Goal: Task Accomplishment & Management: Complete application form

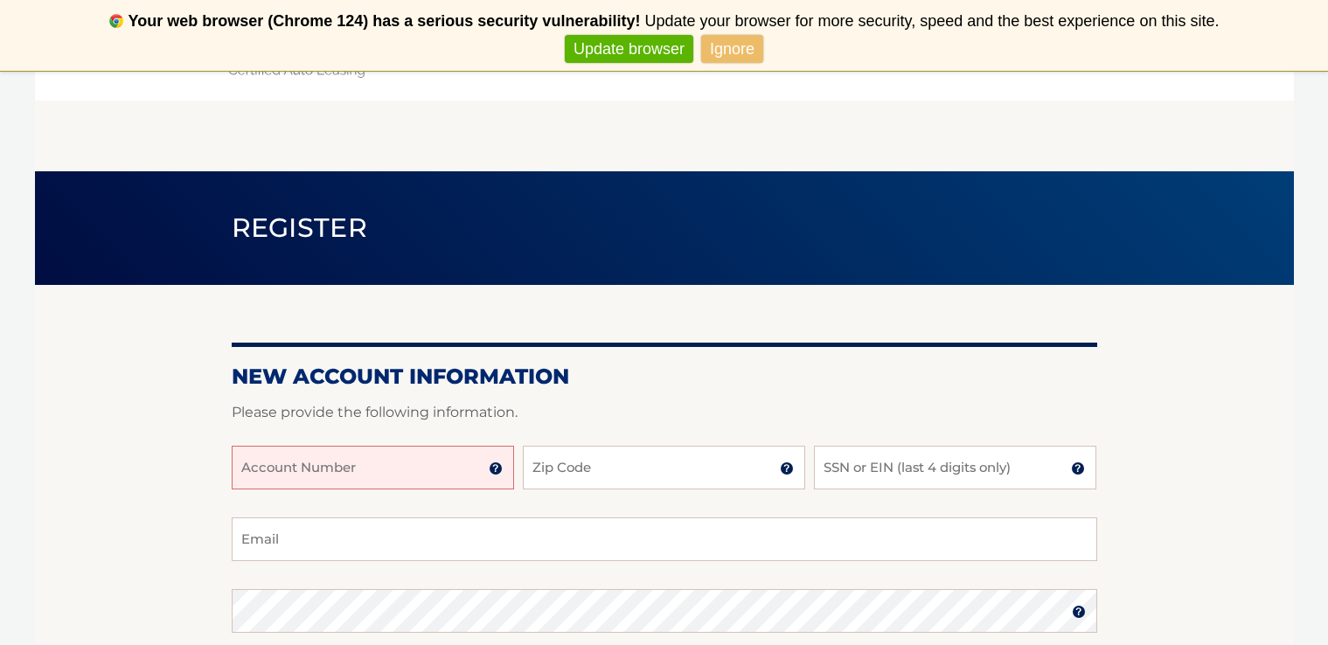
scroll to position [191, 0]
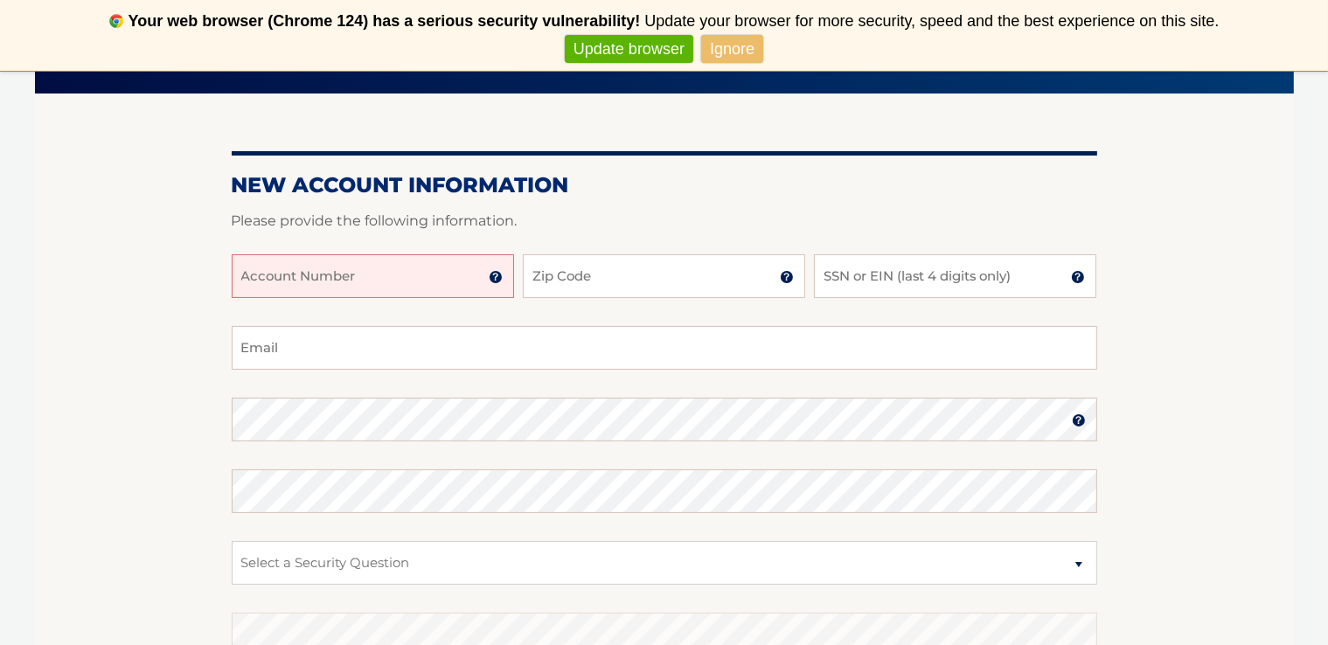
click at [240, 273] on input "Account Number" at bounding box center [373, 276] width 282 height 44
type input "44456015745"
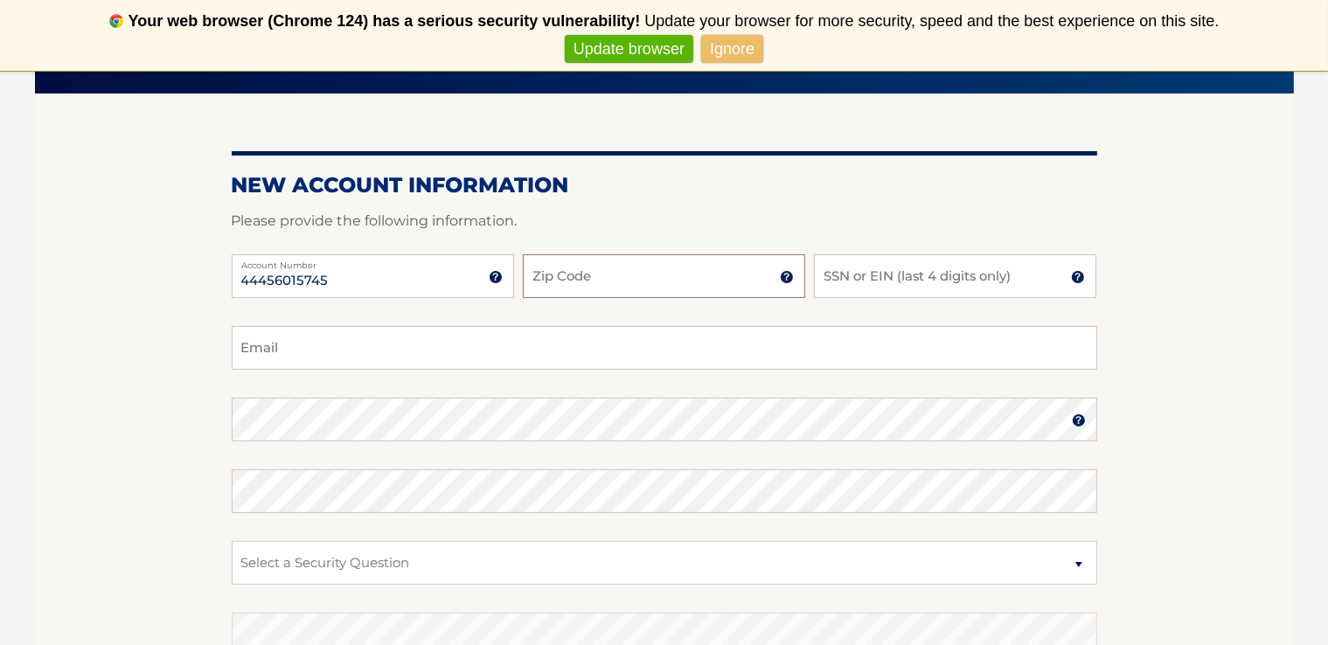
click at [532, 280] on input "Zip Code" at bounding box center [664, 276] width 282 height 44
type input "14075"
click at [822, 274] on input "SSN or EIN (last 4 digits only)" at bounding box center [955, 276] width 282 height 44
click at [241, 351] on input "jmurphy56@roadrunner.com" at bounding box center [664, 348] width 865 height 44
click at [311, 347] on input "dmurphy56@roadrunner.com" at bounding box center [664, 348] width 865 height 44
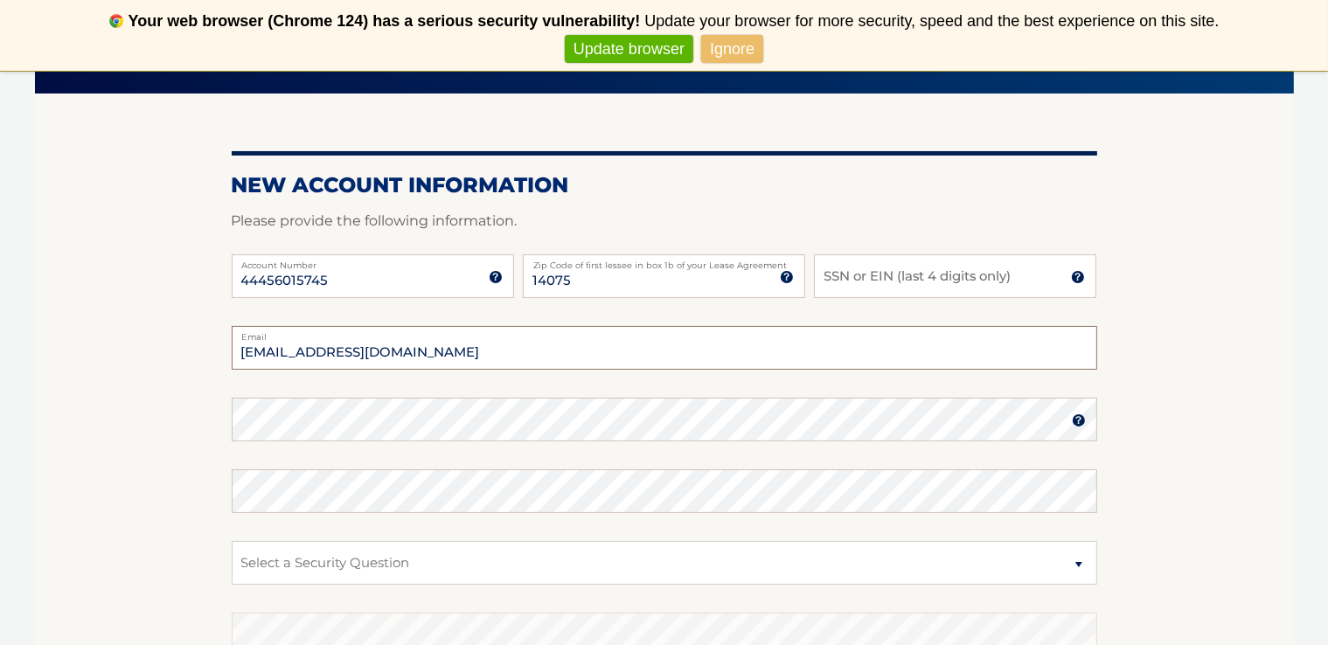
type input "dmurphy54@roadrunner.com"
click at [825, 275] on input "SSN or EIN (last 4 digits only)" at bounding box center [955, 276] width 282 height 44
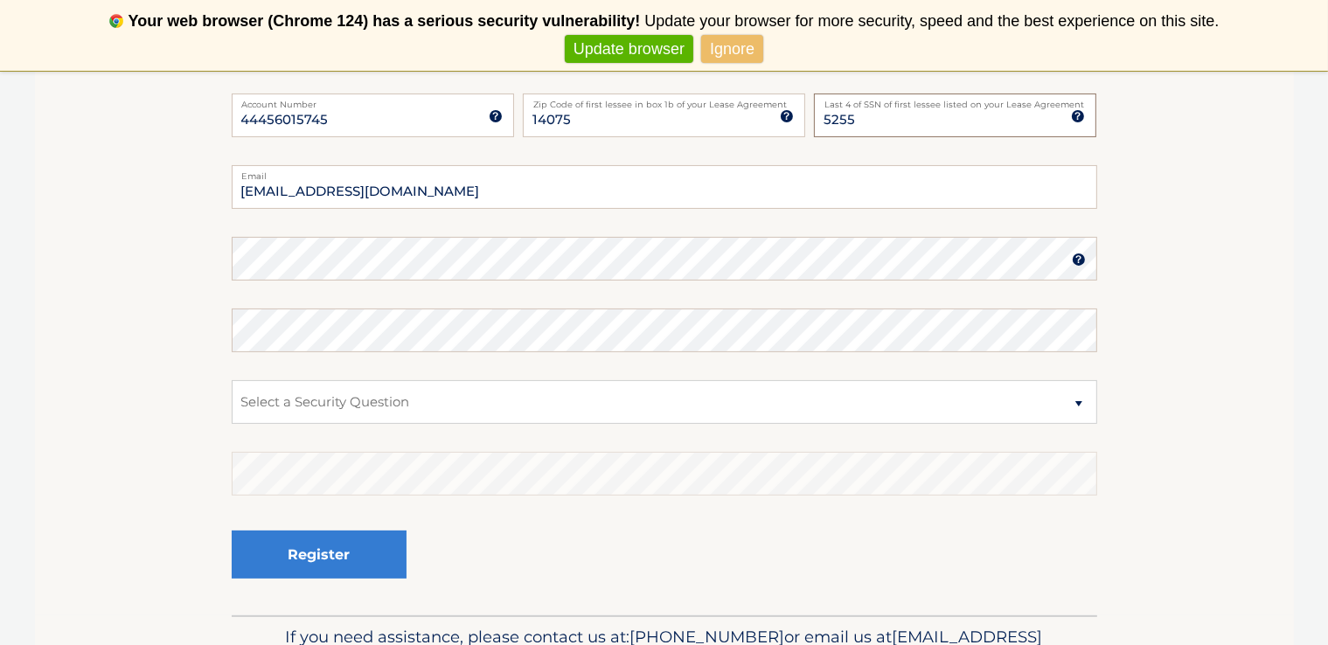
scroll to position [358, 0]
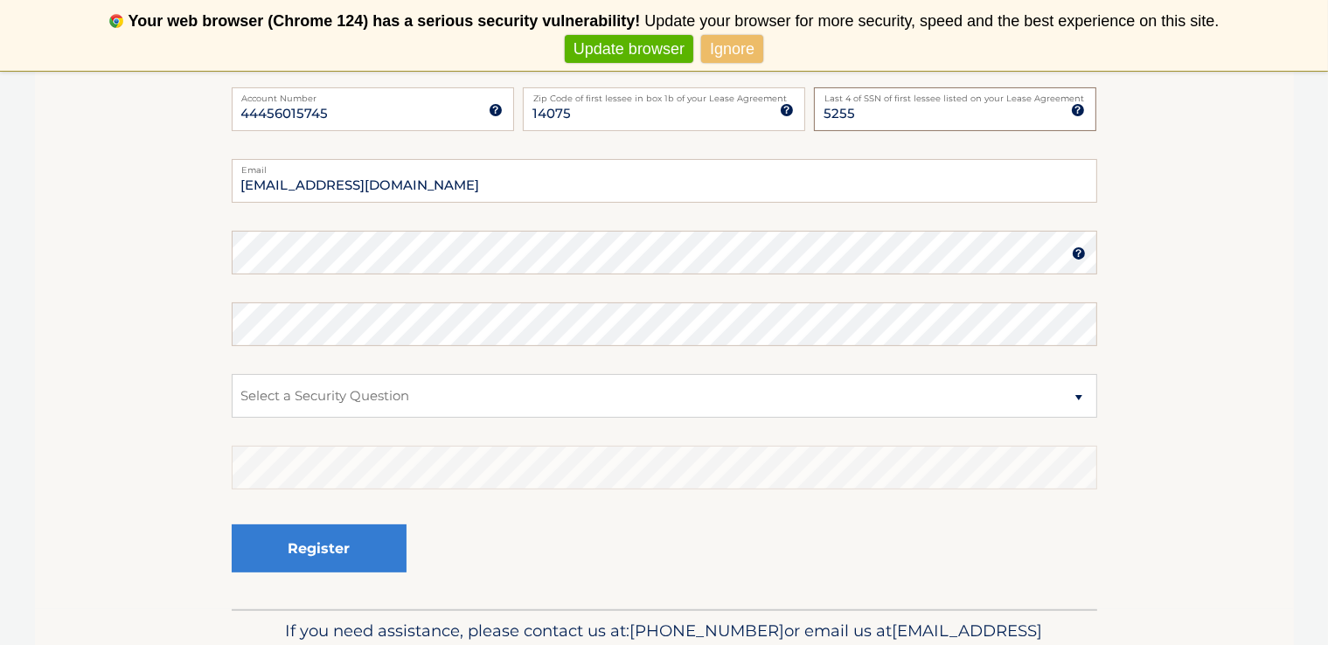
type input "5255"
click at [1079, 256] on img at bounding box center [1079, 253] width 14 height 14
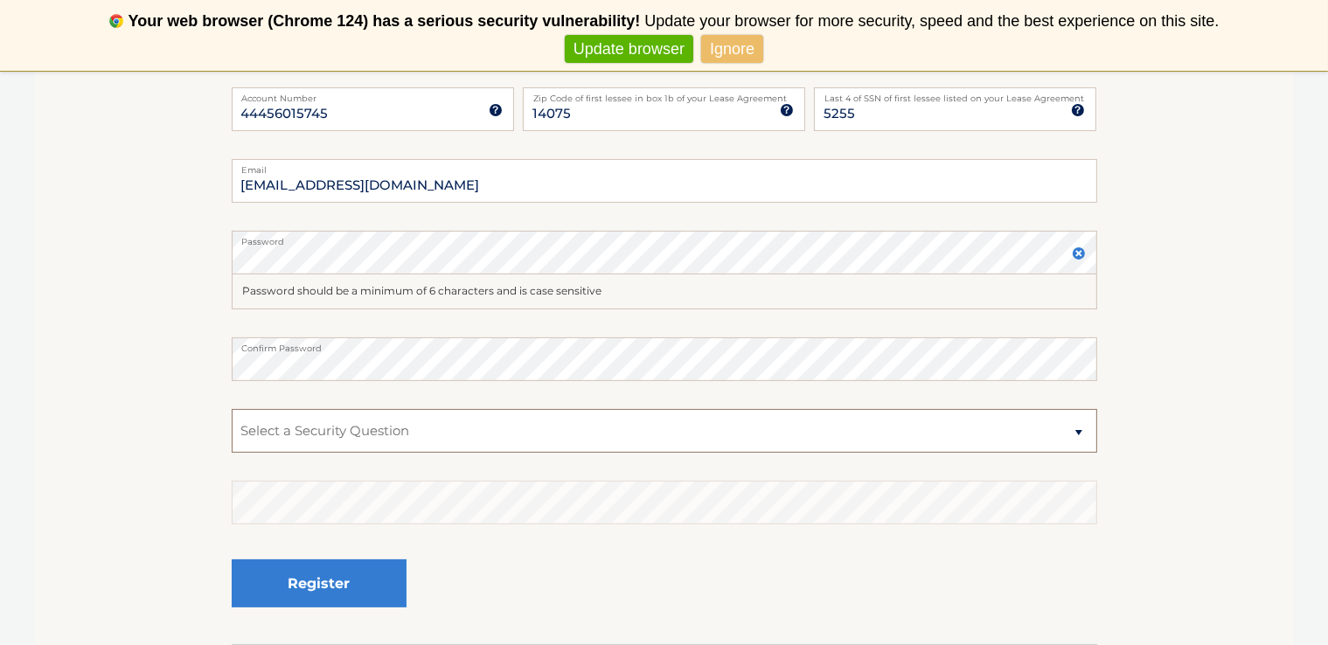
click at [1079, 430] on select "Select a Security Question What was the name of your elementary school? What is…" at bounding box center [664, 431] width 865 height 44
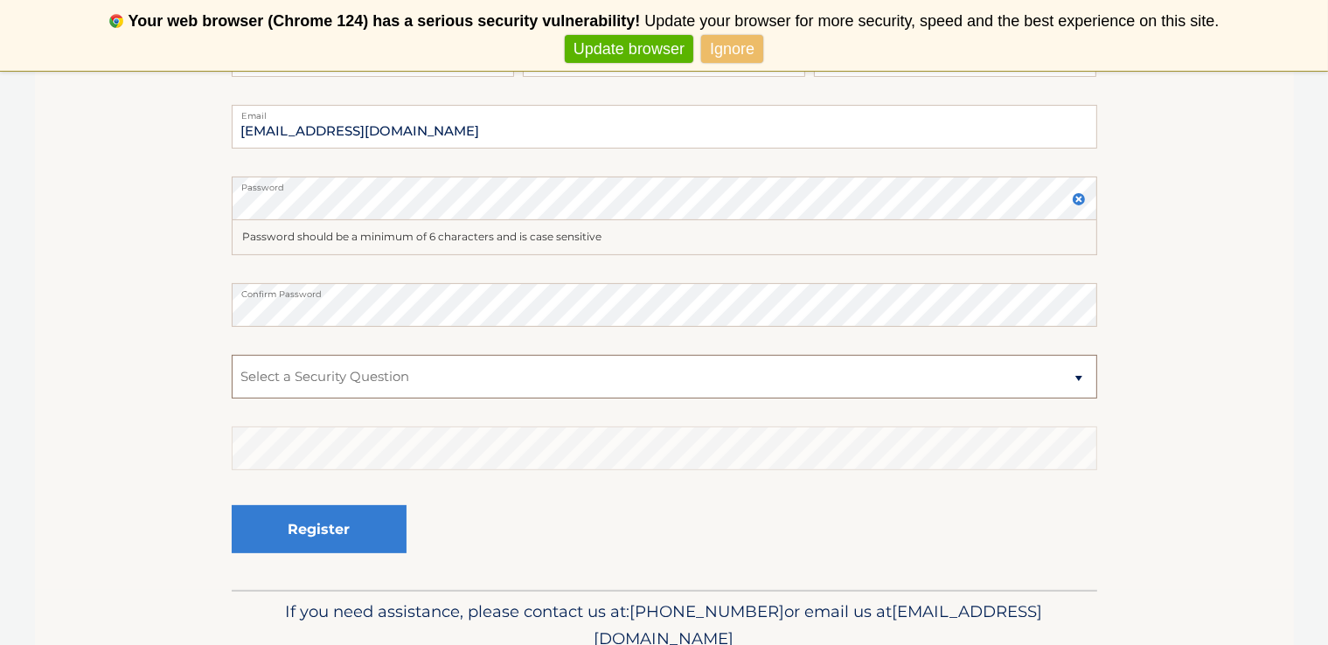
scroll to position [489, 0]
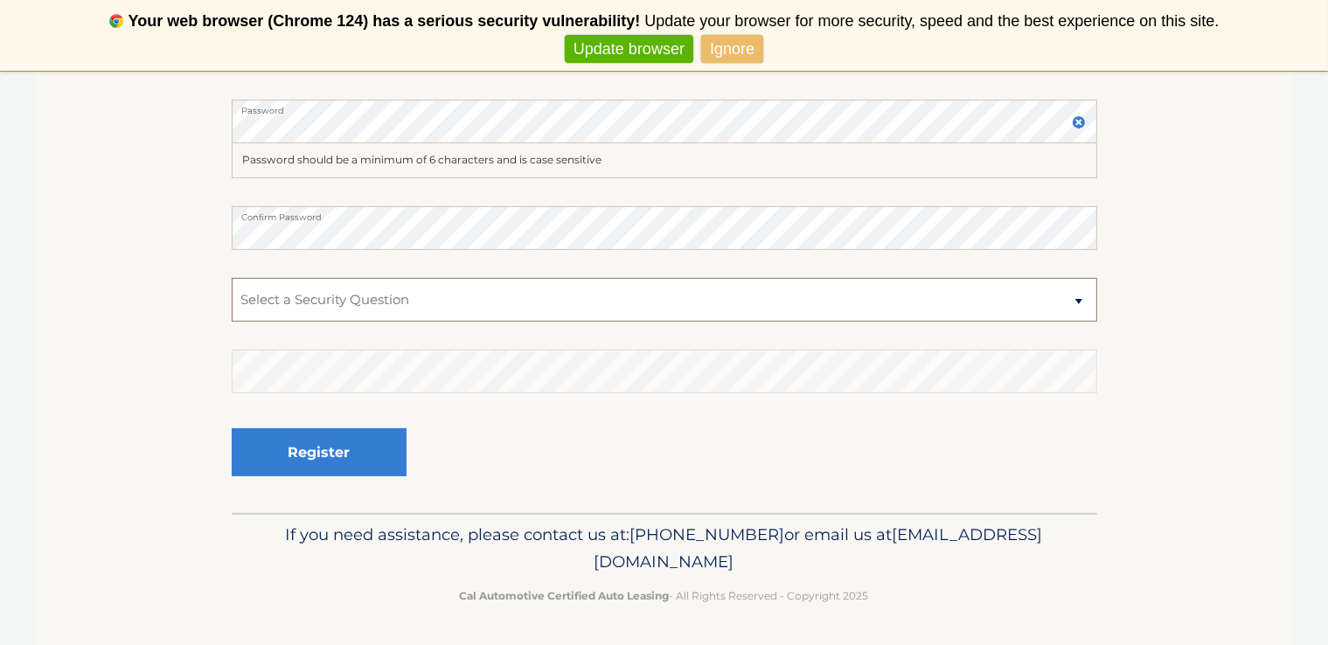
click at [1077, 302] on select "Select a Security Question What was the name of your elementary school? What is…" at bounding box center [664, 300] width 865 height 44
click at [245, 299] on select "Select a Security Question What was the name of your elementary school? What is…" at bounding box center [664, 300] width 865 height 44
click at [245, 295] on select "Select a Security Question What was the name of your elementary school? What is…" at bounding box center [664, 300] width 865 height 44
select select "3"
click at [232, 278] on select "Select a Security Question What was the name of your elementary school? What is…" at bounding box center [664, 300] width 865 height 44
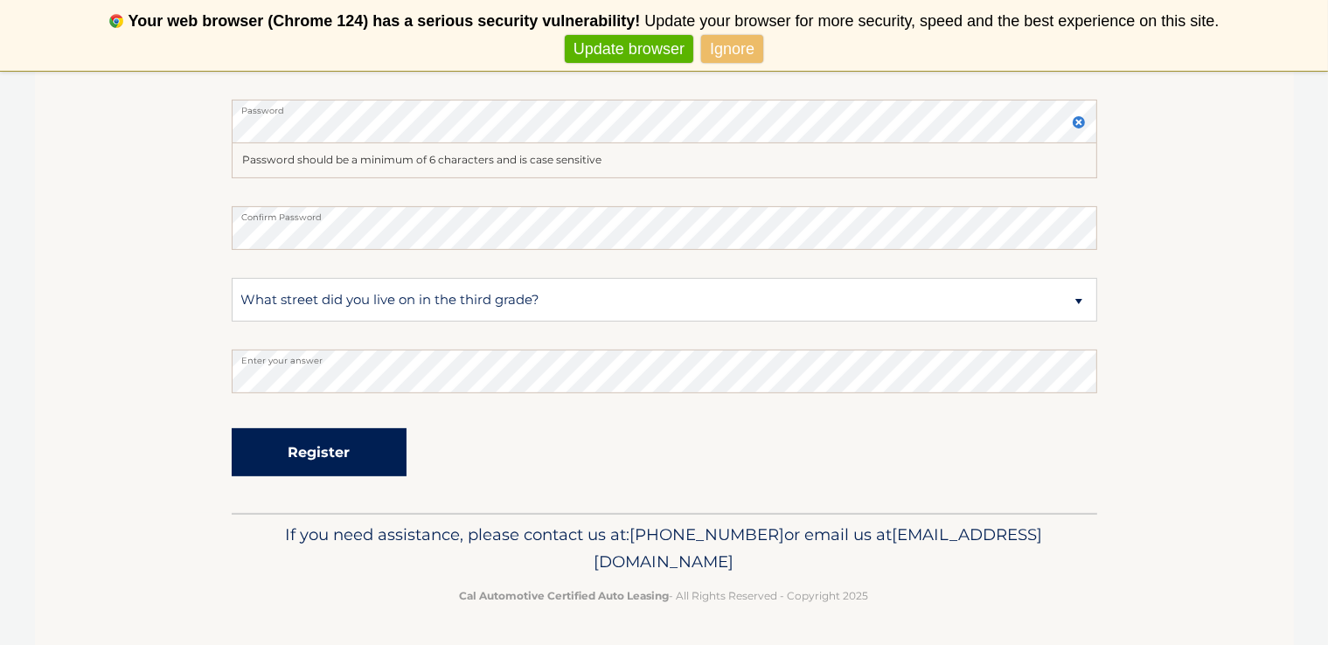
click at [353, 454] on button "Register" at bounding box center [319, 452] width 175 height 48
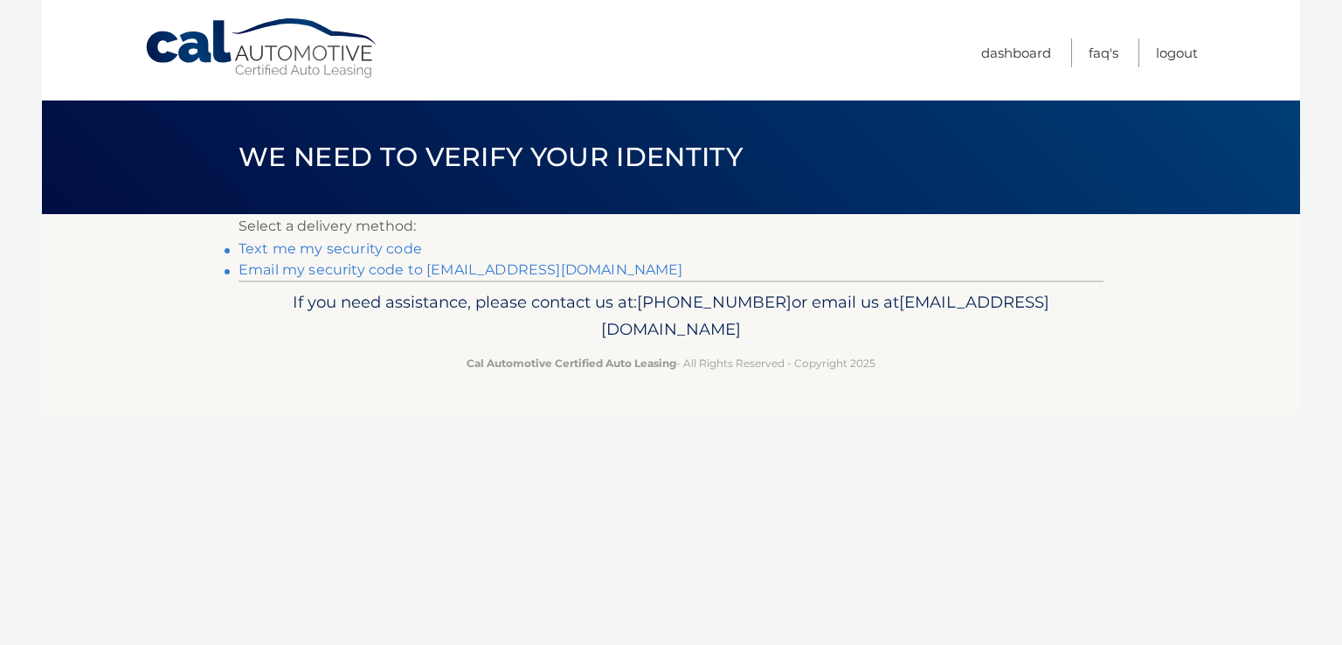
click at [315, 253] on link "Text me my security code" at bounding box center [331, 248] width 184 height 17
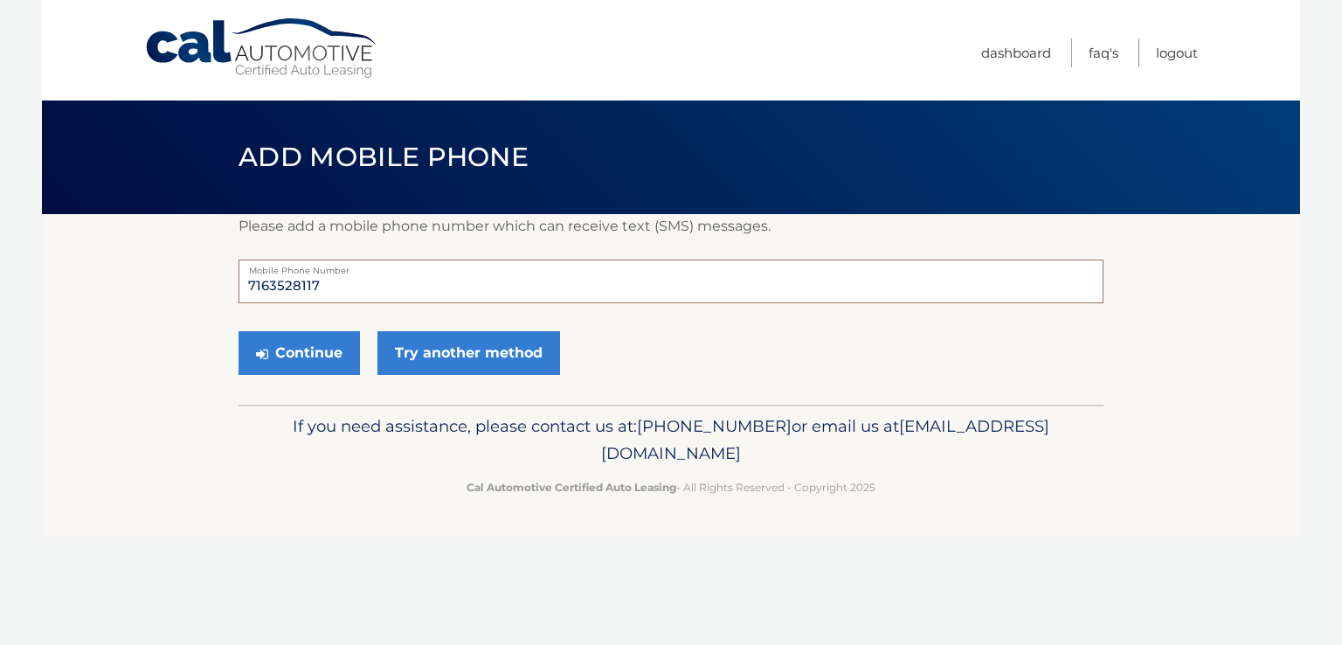
drag, startPoint x: 315, startPoint y: 281, endPoint x: 225, endPoint y: 275, distance: 90.2
click at [225, 276] on section "Please add a mobile phone number which can receive text (SMS) messages. 7163528…" at bounding box center [671, 309] width 1259 height 191
type input "7163528117"
click at [304, 358] on button "Continue" at bounding box center [299, 353] width 121 height 44
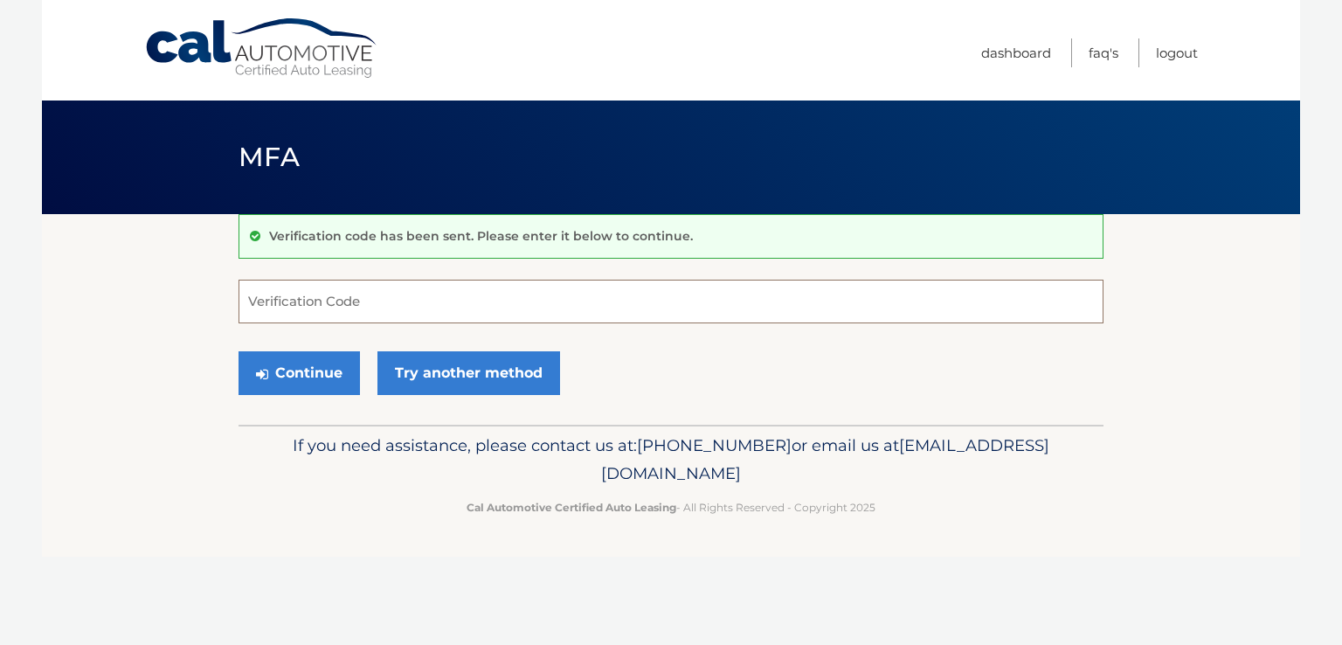
click at [248, 298] on input "Verification Code" at bounding box center [671, 302] width 865 height 44
type input "871835"
click at [307, 371] on button "Continue" at bounding box center [299, 373] width 121 height 44
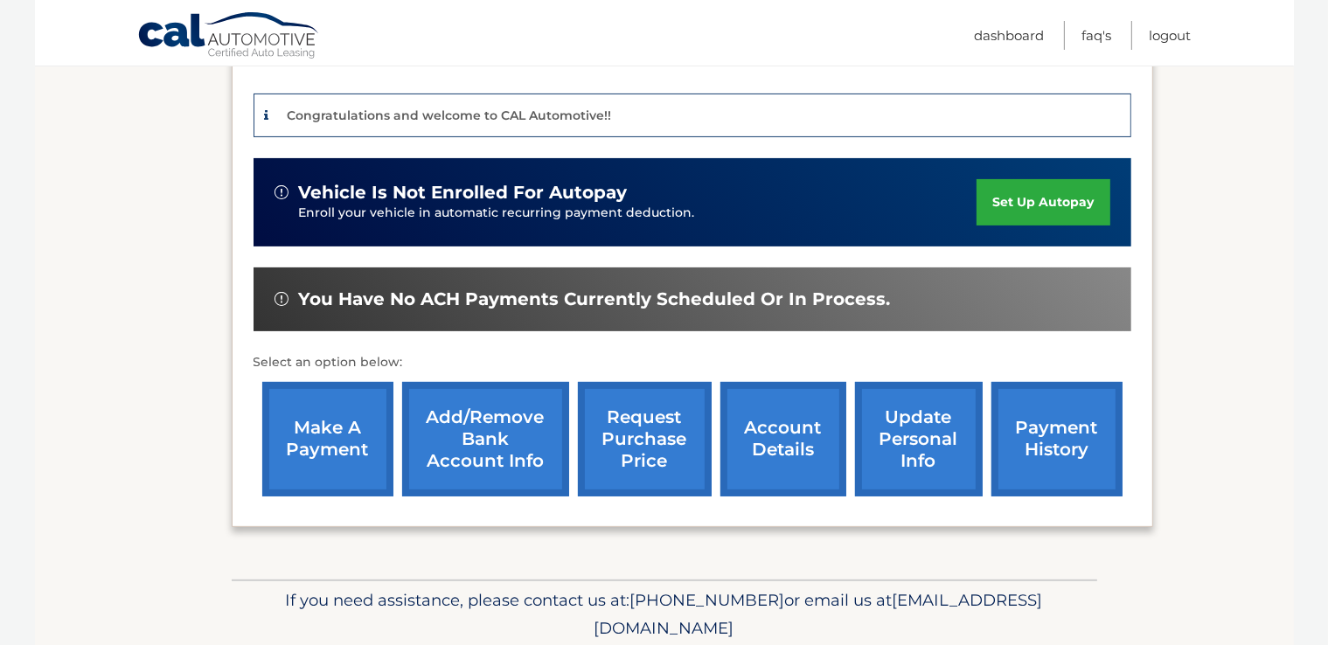
scroll to position [413, 0]
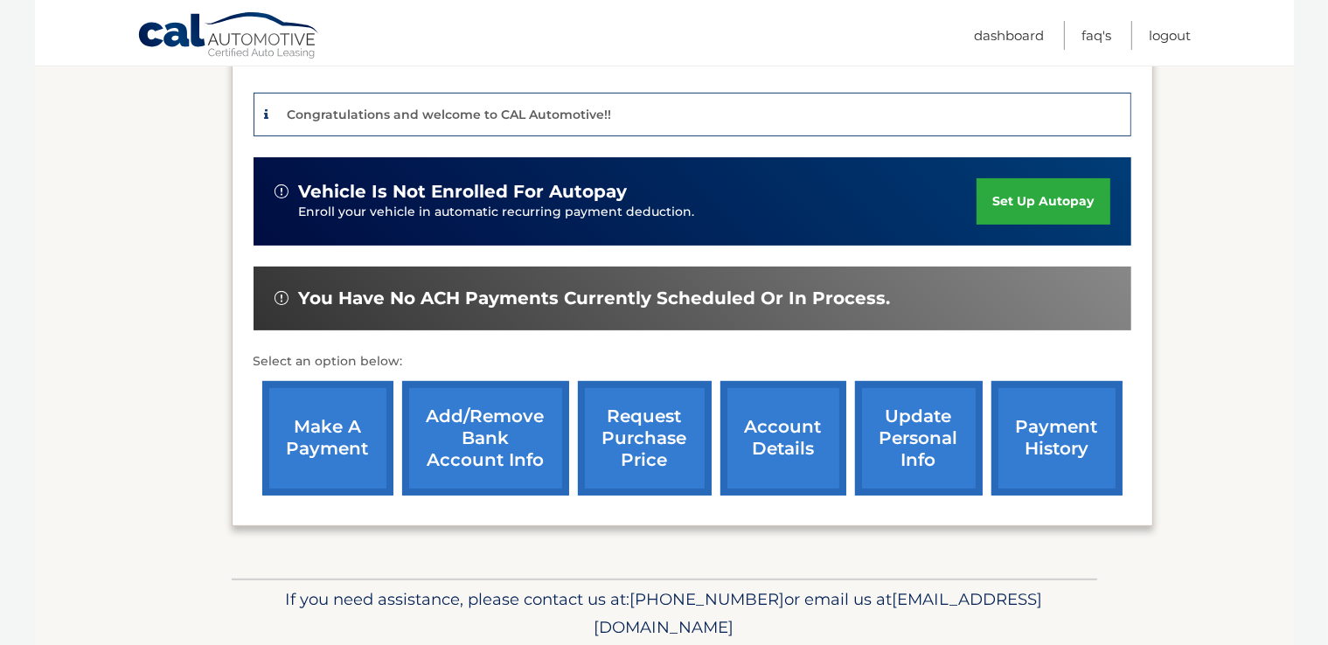
click at [323, 438] on link "make a payment" at bounding box center [327, 438] width 131 height 114
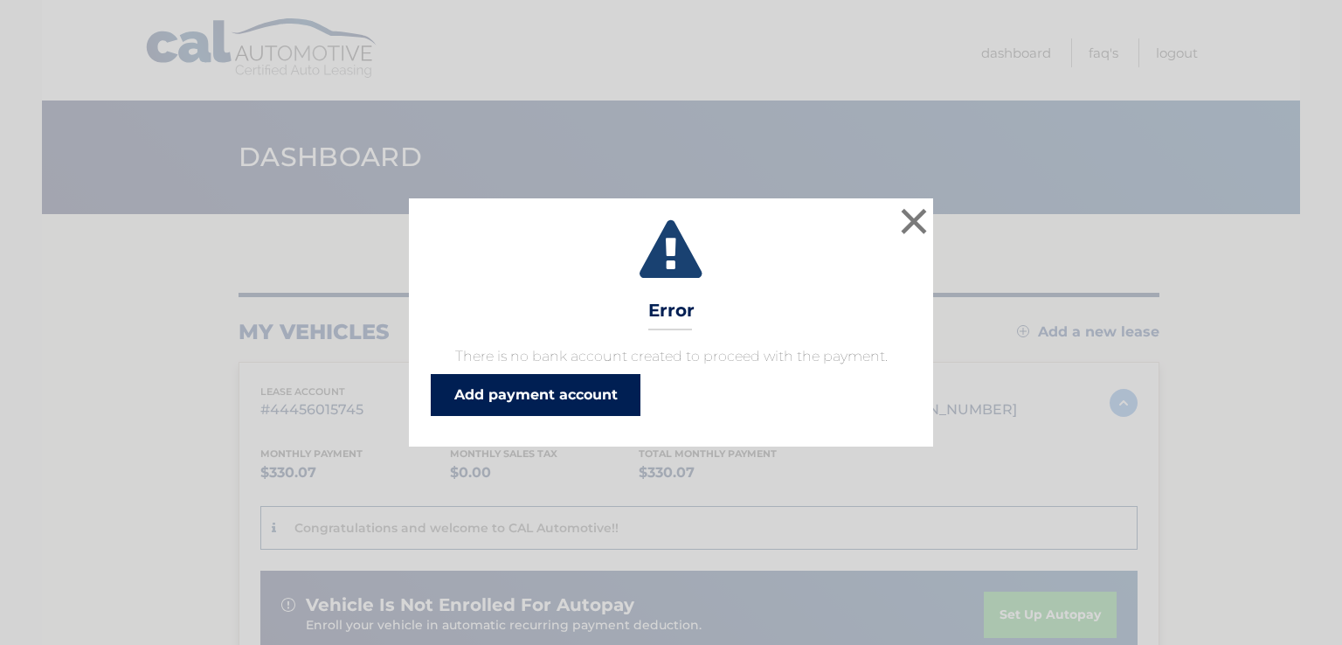
click at [514, 396] on link "Add payment account" at bounding box center [536, 395] width 210 height 42
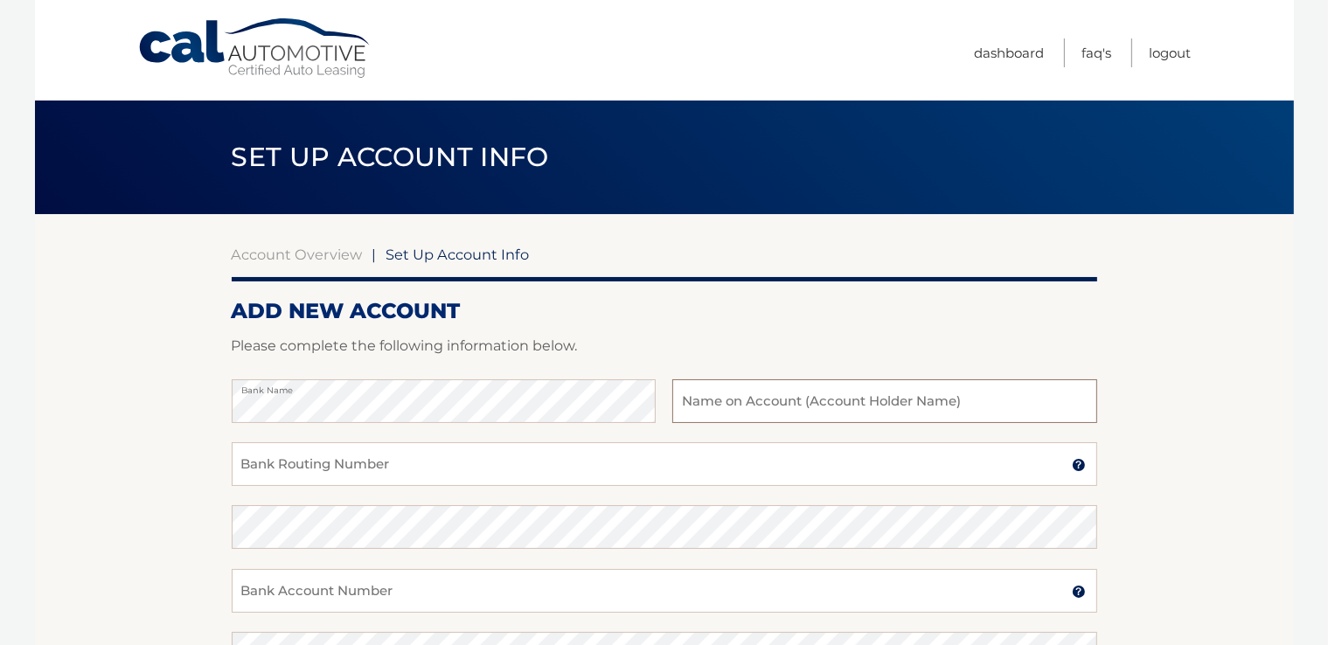
click at [683, 399] on input "text" at bounding box center [884, 401] width 424 height 44
type input "[PERSON_NAME]"
click at [242, 462] on input "Bank Routing Number" at bounding box center [664, 464] width 865 height 44
drag, startPoint x: 320, startPoint y: 467, endPoint x: 206, endPoint y: 455, distance: 114.2
click at [206, 457] on section "Account Overview | Set Up Account Info ADD NEW ACCOUNT Please complete the foll…" at bounding box center [664, 547] width 1259 height 667
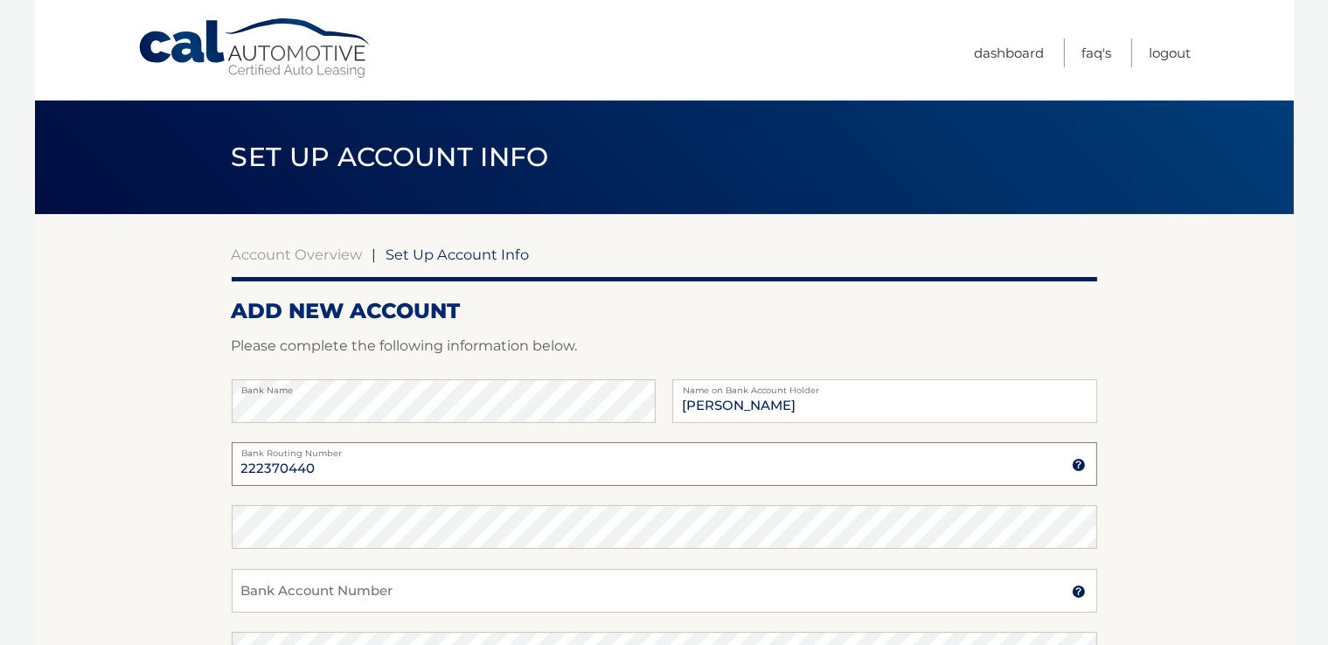
type input "222370440"
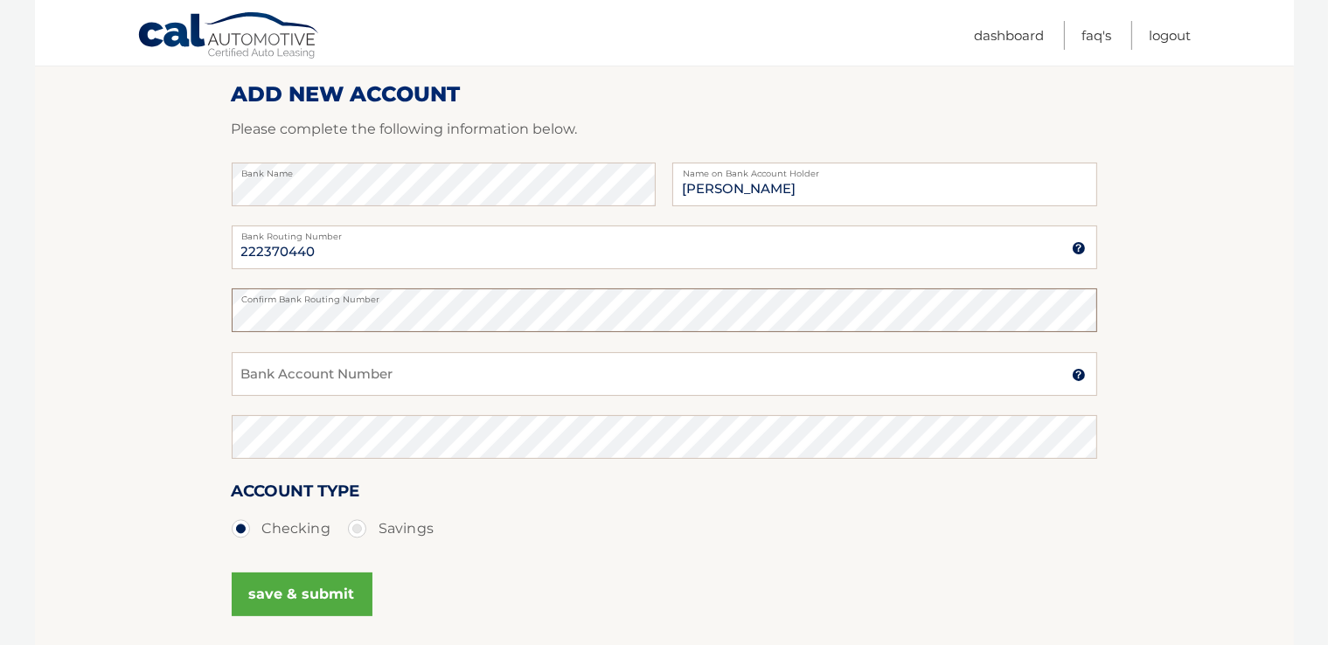
scroll to position [240, 0]
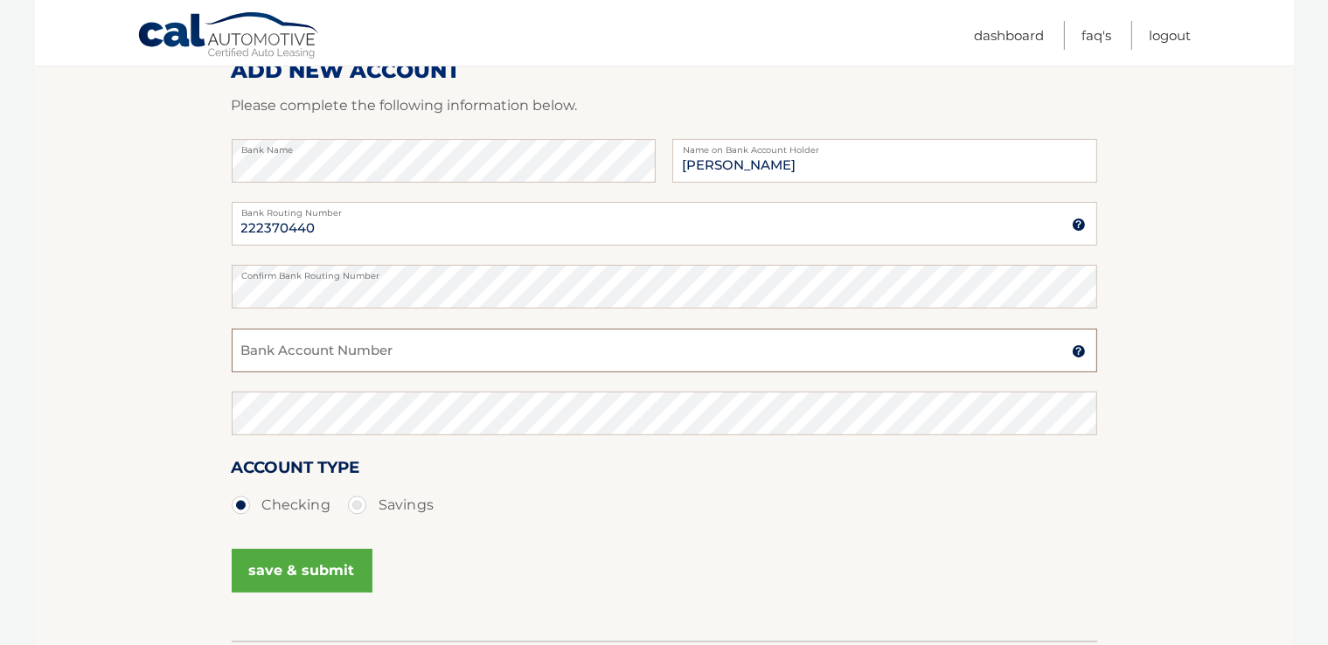
click at [242, 347] on input "Bank Account Number" at bounding box center [664, 351] width 865 height 44
drag, startPoint x: 330, startPoint y: 350, endPoint x: 227, endPoint y: 346, distance: 103.2
click at [230, 347] on section "Account Overview | Set Up Account Info ADD NEW ACCOUNT Please complete the foll…" at bounding box center [664, 307] width 1259 height 667
type input "328610451929"
click at [297, 566] on button "save & submit" at bounding box center [302, 571] width 141 height 44
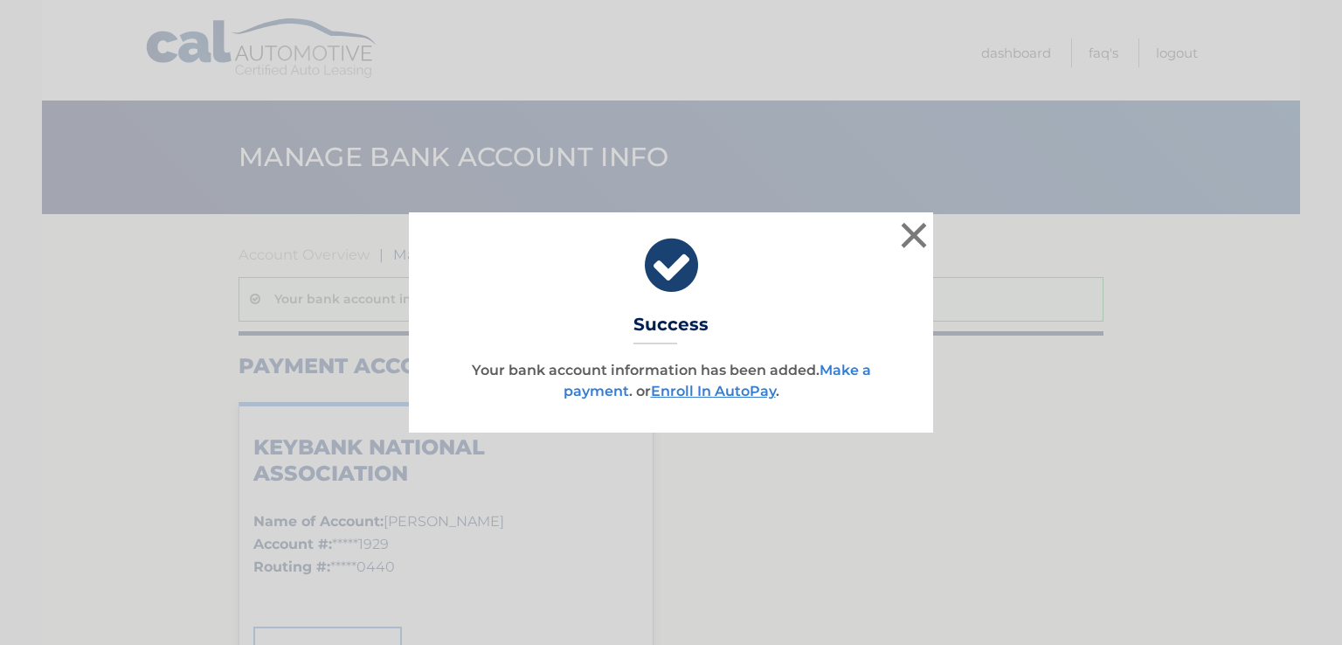
click at [836, 370] on link "Make a payment" at bounding box center [718, 381] width 308 height 38
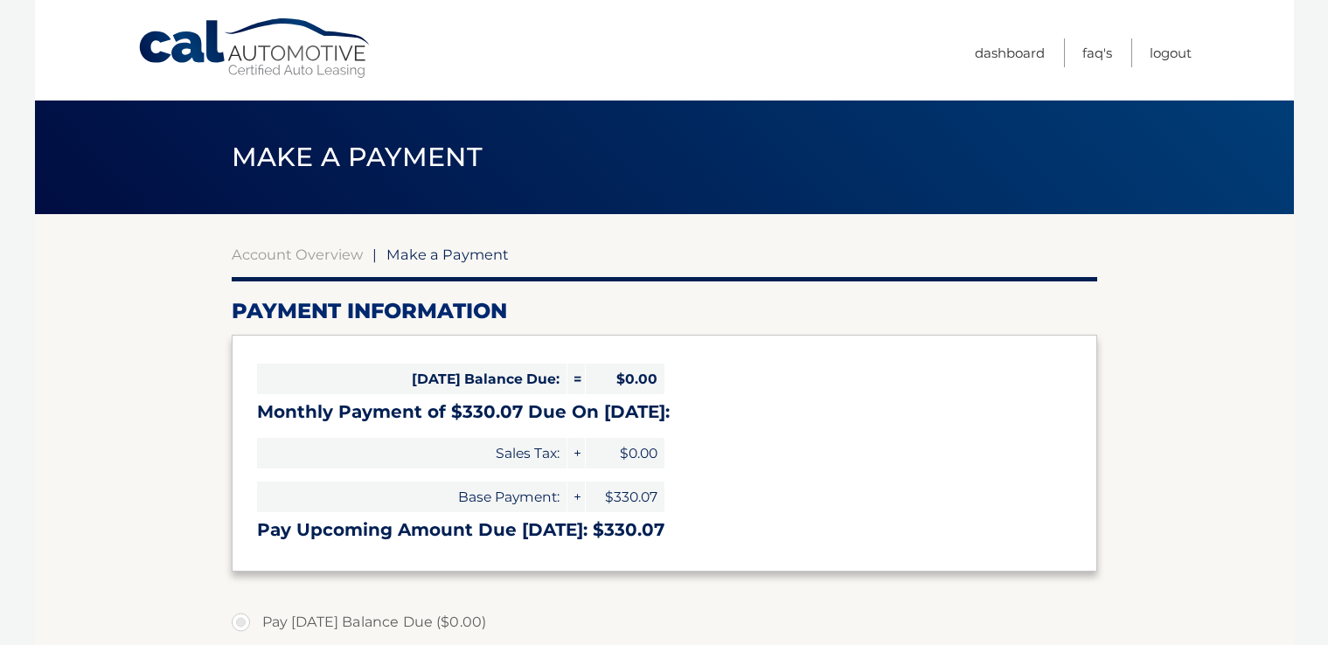
select select "YTcxMGU4NWUtOWM3Mi00MDYwLWJjN2EtYzkzMGI0NjgwM2Ey"
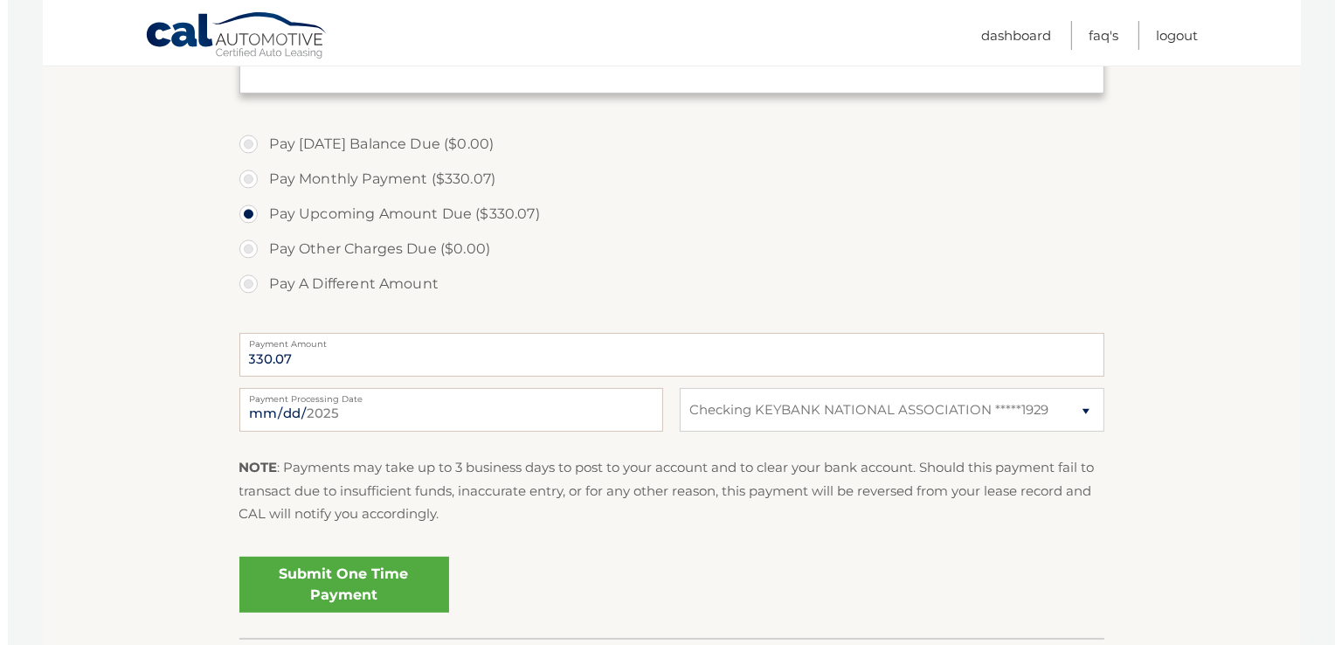
scroll to position [479, 0]
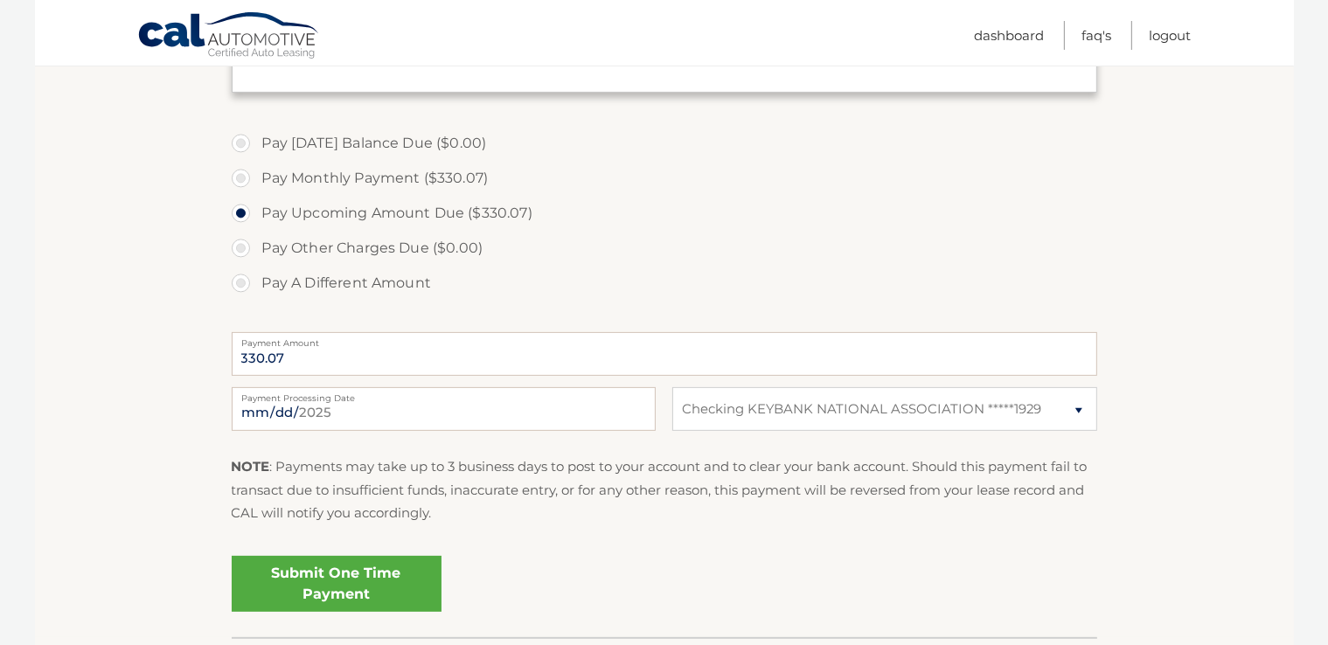
click at [361, 578] on link "Submit One Time Payment" at bounding box center [337, 584] width 210 height 56
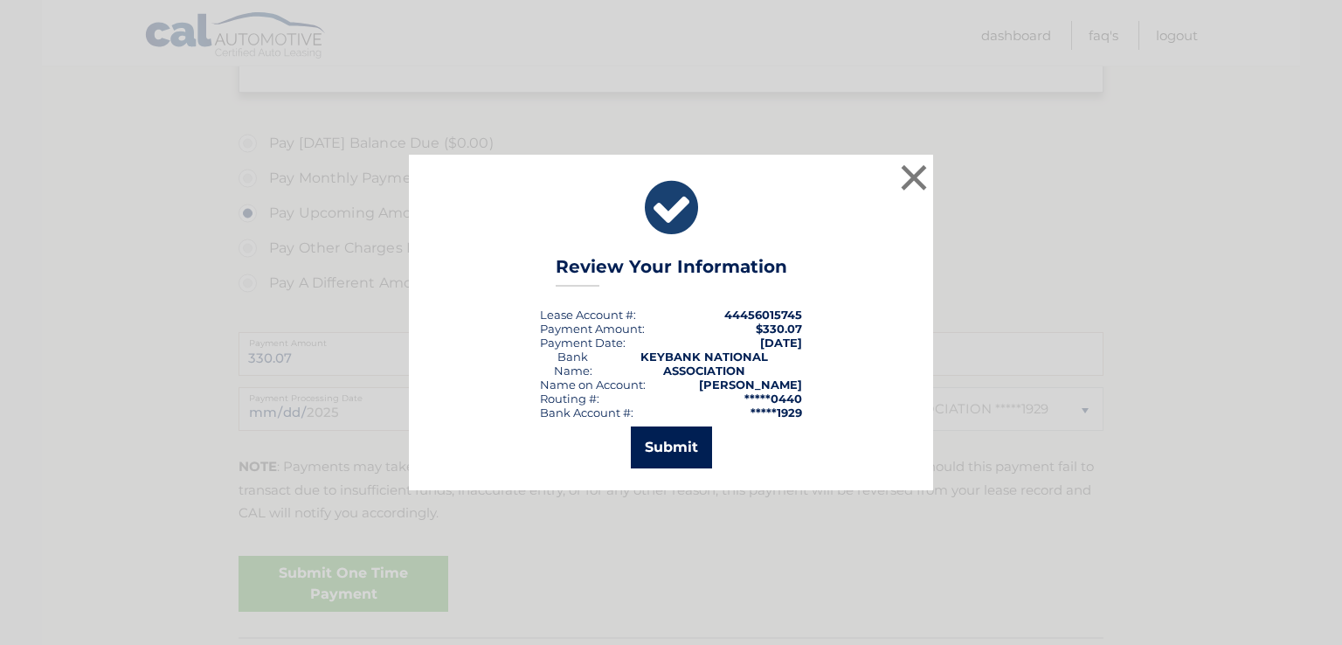
click at [685, 448] on button "Submit" at bounding box center [671, 448] width 81 height 42
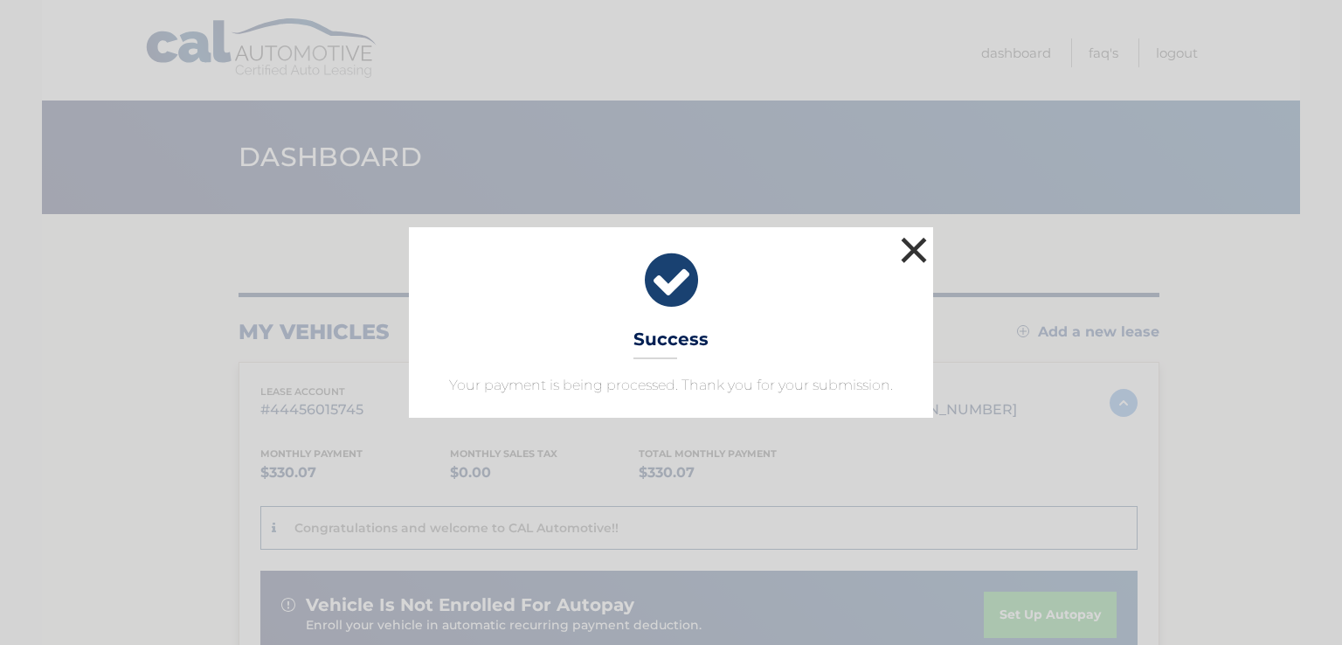
click at [913, 253] on button "×" at bounding box center [914, 249] width 35 height 35
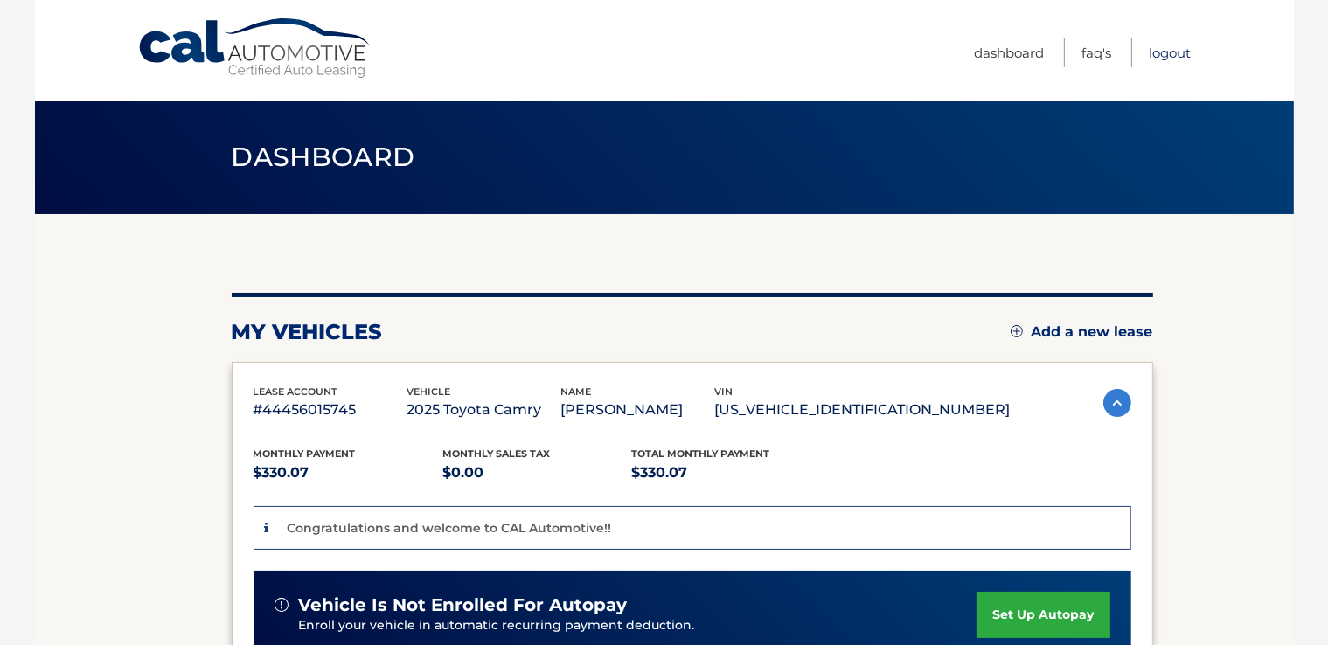
click at [1168, 52] on link "Logout" at bounding box center [1170, 52] width 42 height 29
